Goal: Transaction & Acquisition: Purchase product/service

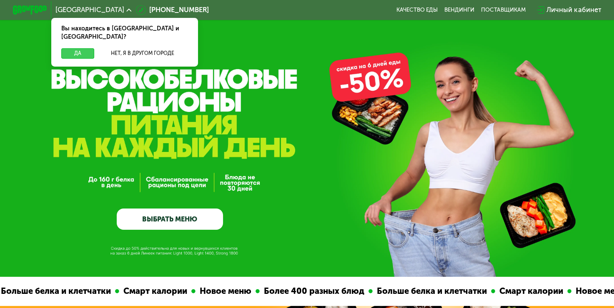
click at [75, 48] on button "Да" at bounding box center [77, 53] width 33 height 10
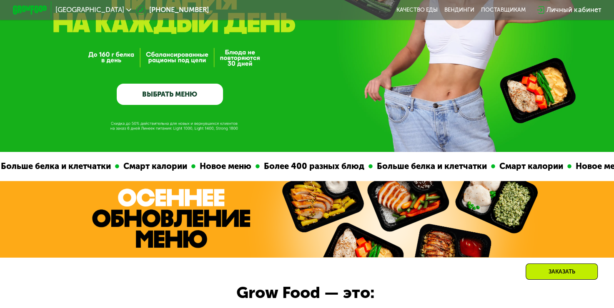
click at [163, 94] on link "ВЫБРАТЬ МЕНЮ" at bounding box center [170, 94] width 106 height 21
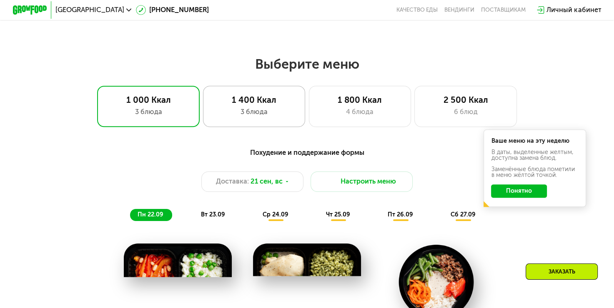
scroll to position [501, 0]
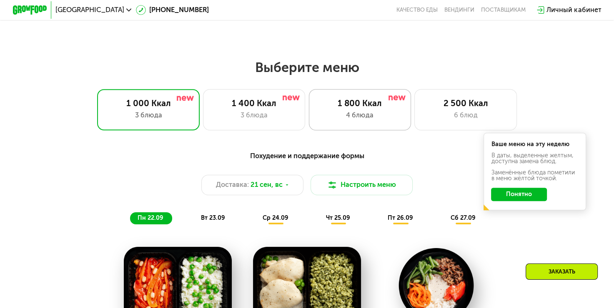
click at [337, 120] on div "4 блюда" at bounding box center [359, 115] width 85 height 10
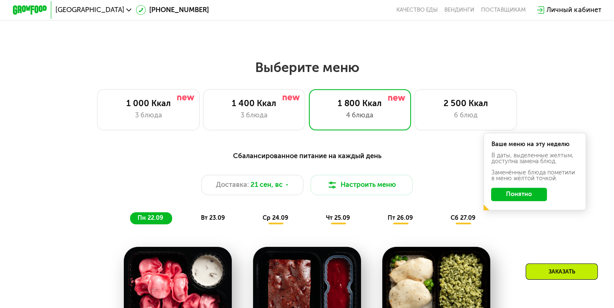
click at [518, 216] on div "Сбалансированное питание на каждый день Доставка: 21 сен, вс Настроить меню пн …" at bounding box center [307, 188] width 504 height 74
click at [518, 196] on button "Понятно" at bounding box center [519, 195] width 56 height 14
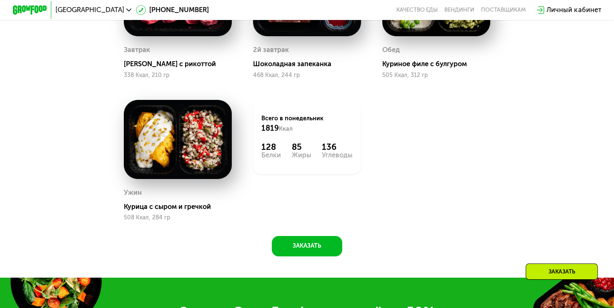
scroll to position [793, 0]
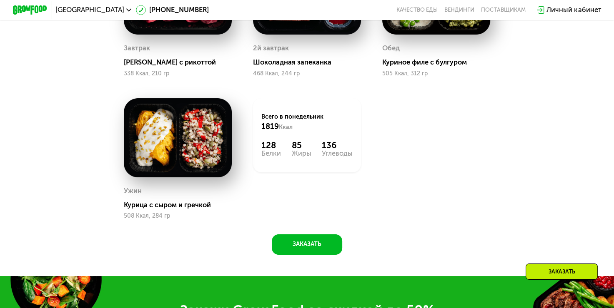
drag, startPoint x: 156, startPoint y: 203, endPoint x: 110, endPoint y: 197, distance: 46.7
click at [110, 197] on div "Сбалансированное питание на каждый день Доставка: 21 сен, вс Настроить меню пн …" at bounding box center [306, 54] width 525 height 401
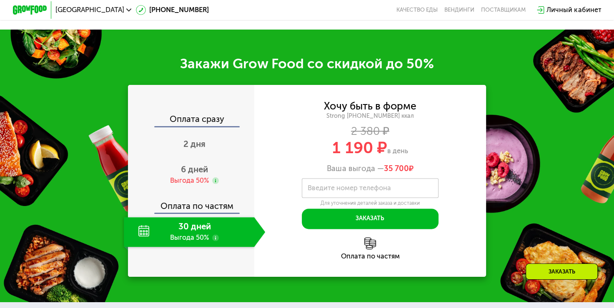
scroll to position [1085, 0]
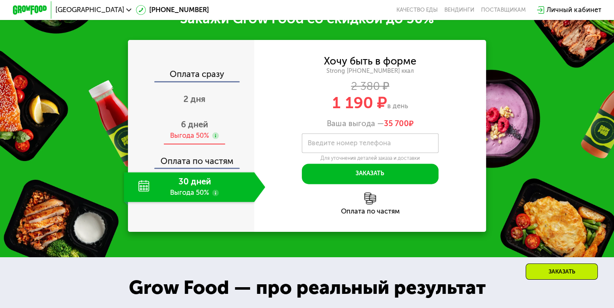
click at [187, 130] on span "6 дней" at bounding box center [194, 125] width 27 height 10
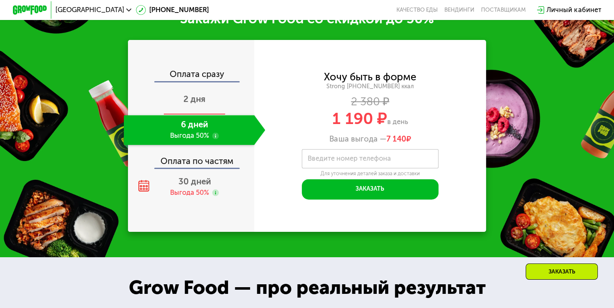
click at [195, 104] on span "2 дня" at bounding box center [194, 99] width 22 height 10
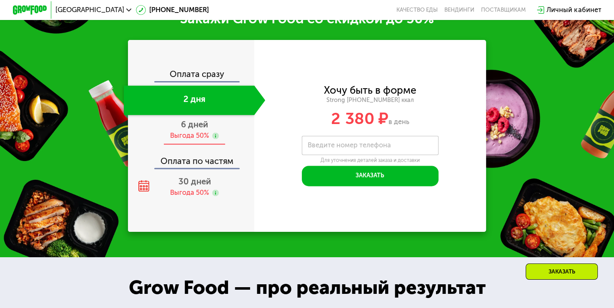
click at [195, 141] on div "Выгода 50%" at bounding box center [189, 136] width 39 height 10
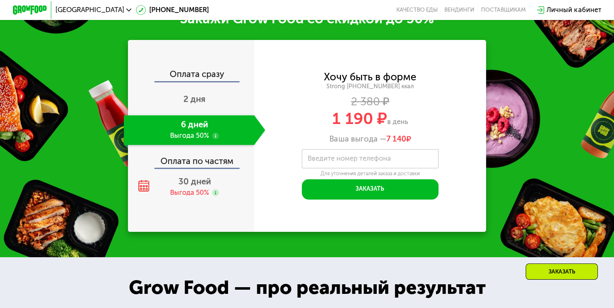
scroll to position [1085, 0]
click at [179, 198] on div "Выгода 50%" at bounding box center [189, 193] width 39 height 10
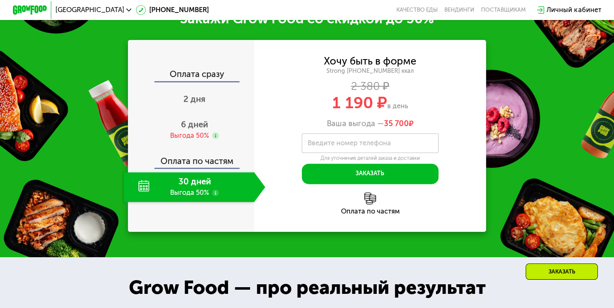
click at [214, 196] on use at bounding box center [215, 193] width 7 height 7
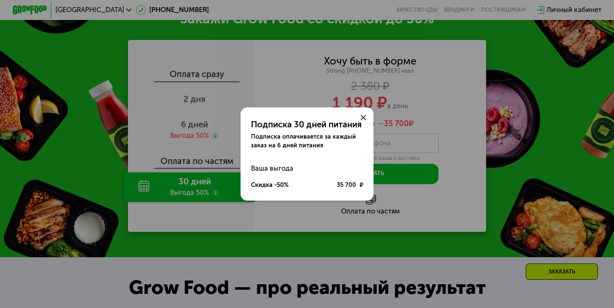
click at [362, 117] on icon at bounding box center [362, 117] width 5 height 5
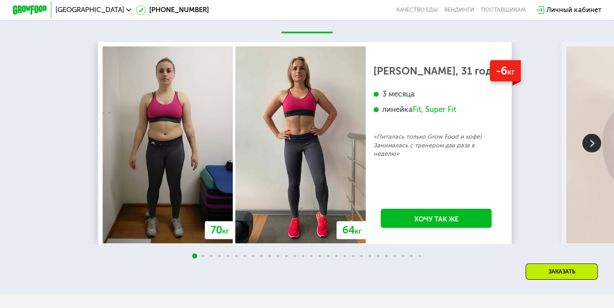
scroll to position [1668, 0]
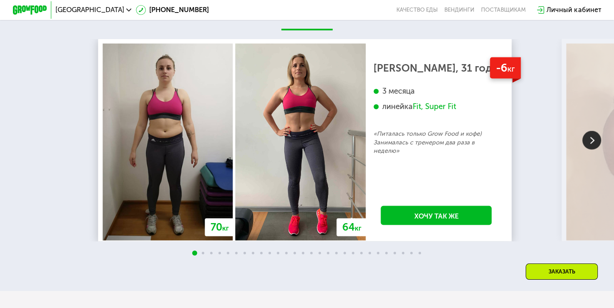
click at [589, 149] on img at bounding box center [591, 140] width 19 height 19
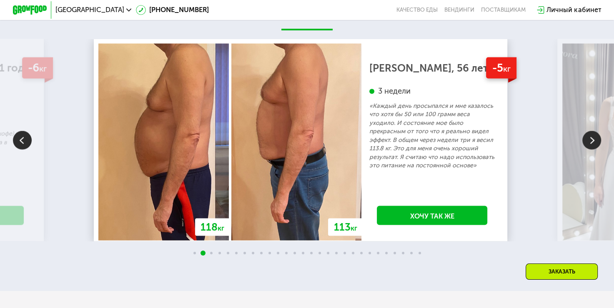
click at [589, 149] on img at bounding box center [591, 140] width 19 height 19
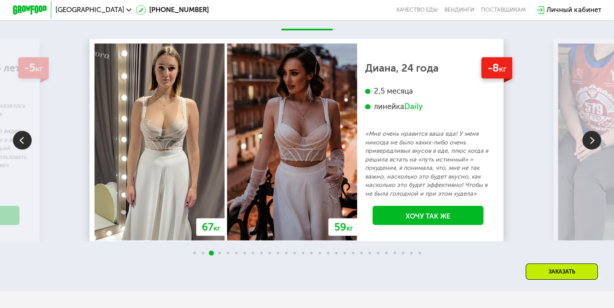
click at [589, 149] on img at bounding box center [591, 140] width 19 height 19
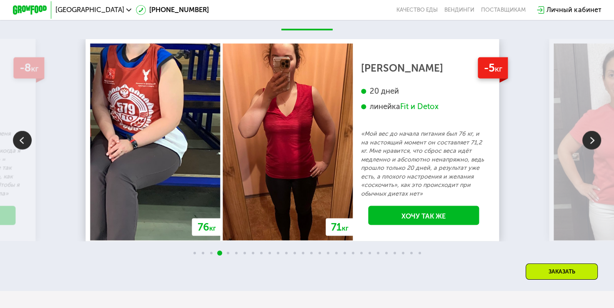
click at [589, 149] on img at bounding box center [591, 140] width 19 height 19
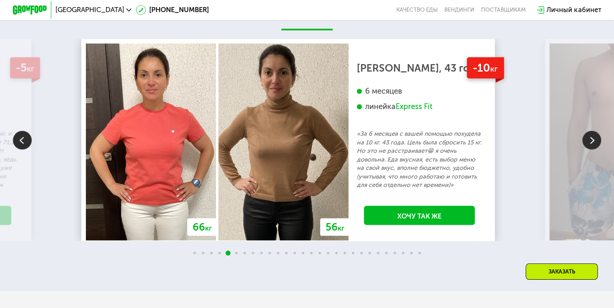
click at [589, 149] on img at bounding box center [591, 140] width 19 height 19
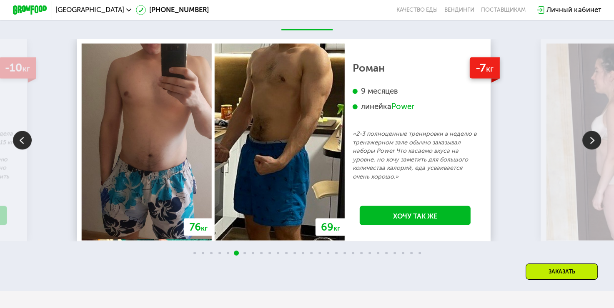
click at [589, 149] on img at bounding box center [591, 140] width 19 height 19
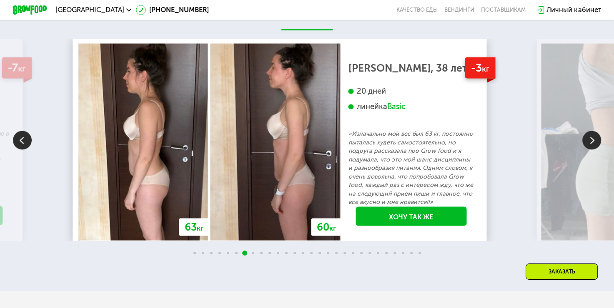
click at [589, 149] on img at bounding box center [591, 140] width 19 height 19
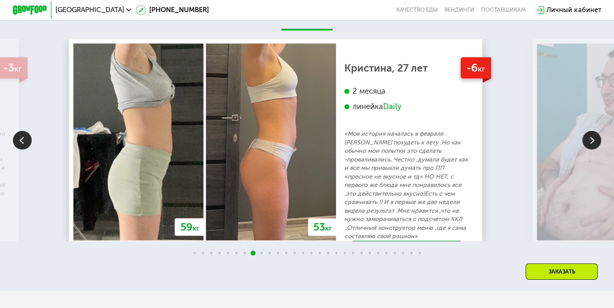
click at [589, 149] on img at bounding box center [591, 140] width 19 height 19
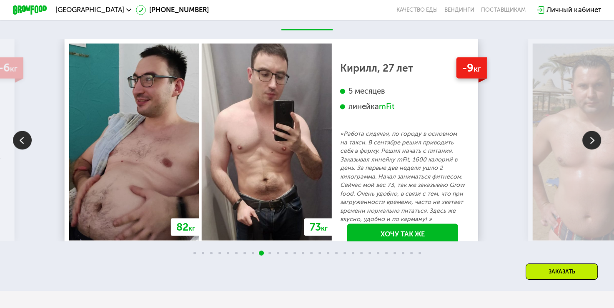
click at [20, 150] on img at bounding box center [22, 140] width 19 height 19
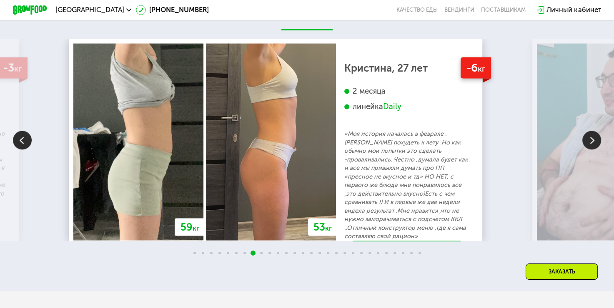
click at [20, 150] on img at bounding box center [22, 140] width 19 height 19
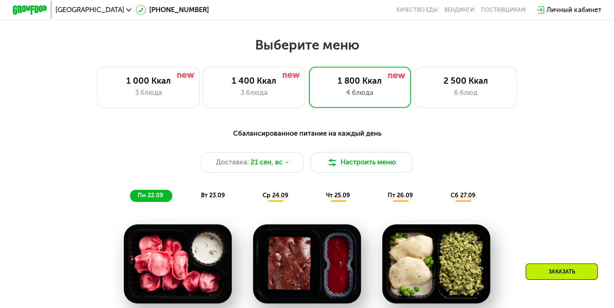
scroll to position [541, 0]
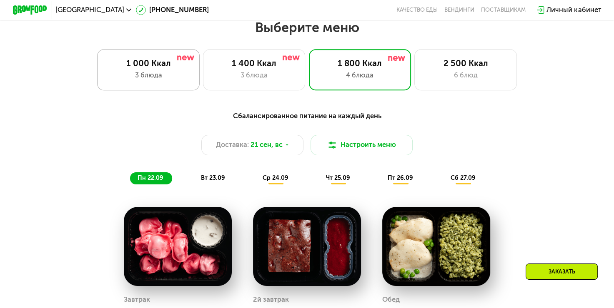
click at [148, 80] on div "3 блюда" at bounding box center [148, 75] width 85 height 10
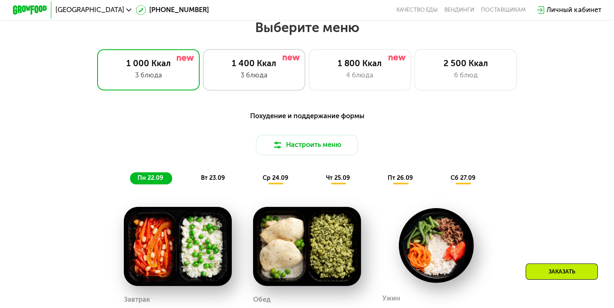
click at [232, 73] on div "1 400 Ккал 3 блюда" at bounding box center [254, 69] width 102 height 41
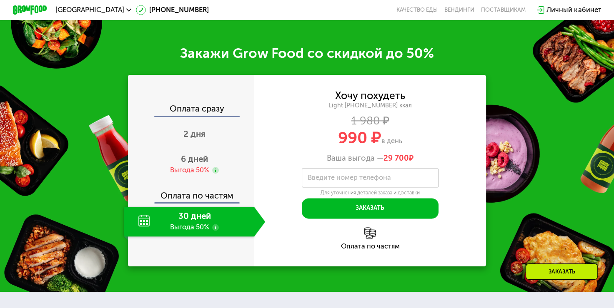
scroll to position [1000, 0]
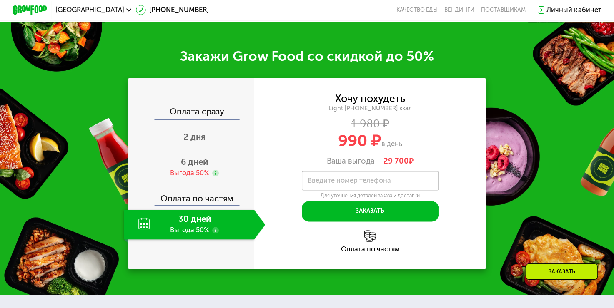
click at [338, 150] on span "990 ₽" at bounding box center [359, 141] width 43 height 20
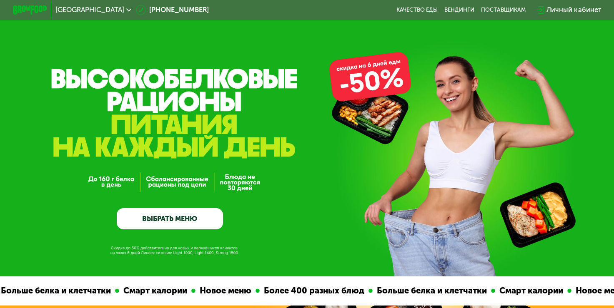
scroll to position [0, 0]
